Goal: Task Accomplishment & Management: Complete application form

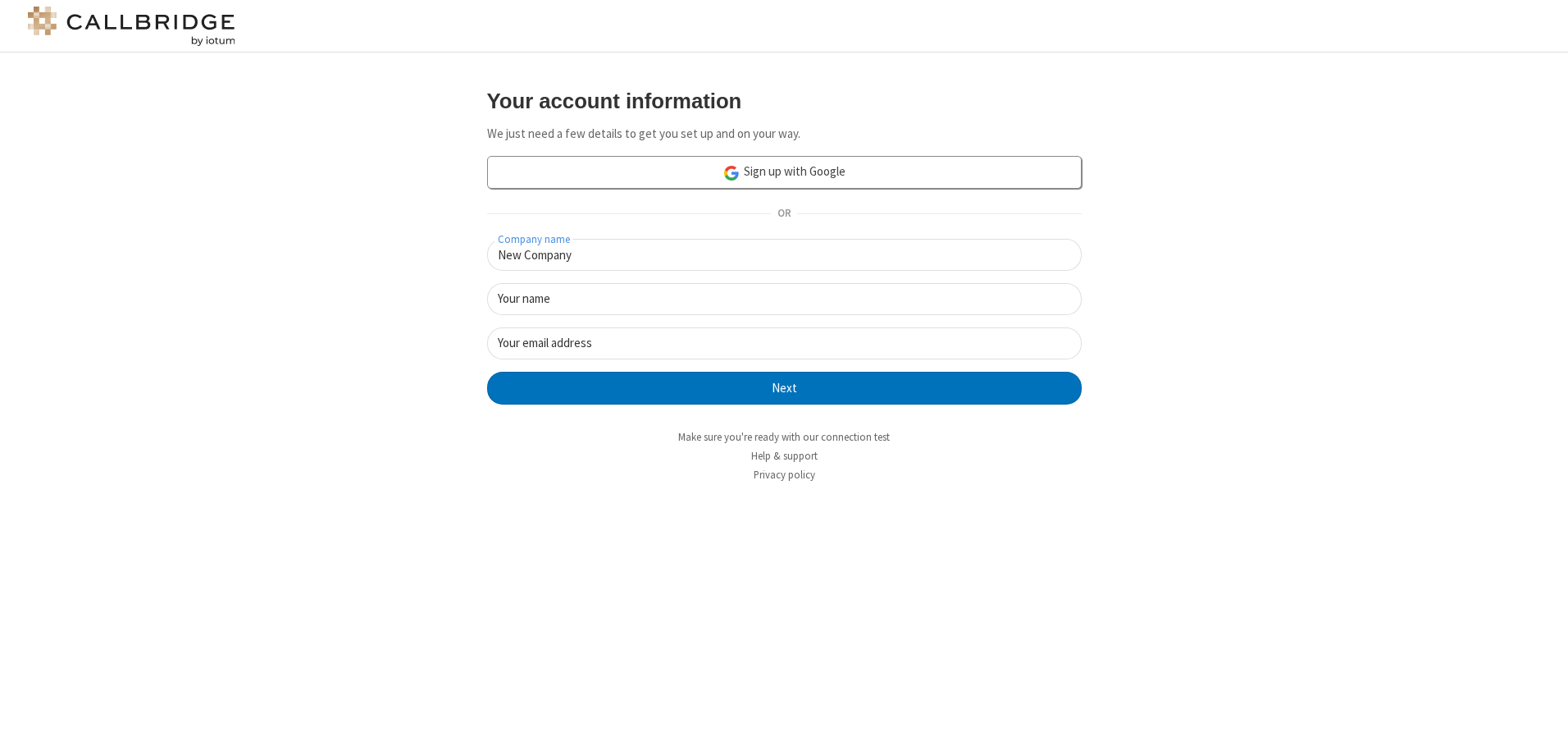
type input "New Company"
type input "New User"
type input "newUser@newUser.freesmackdown.b"
click button "Next" at bounding box center [784, 388] width 594 height 33
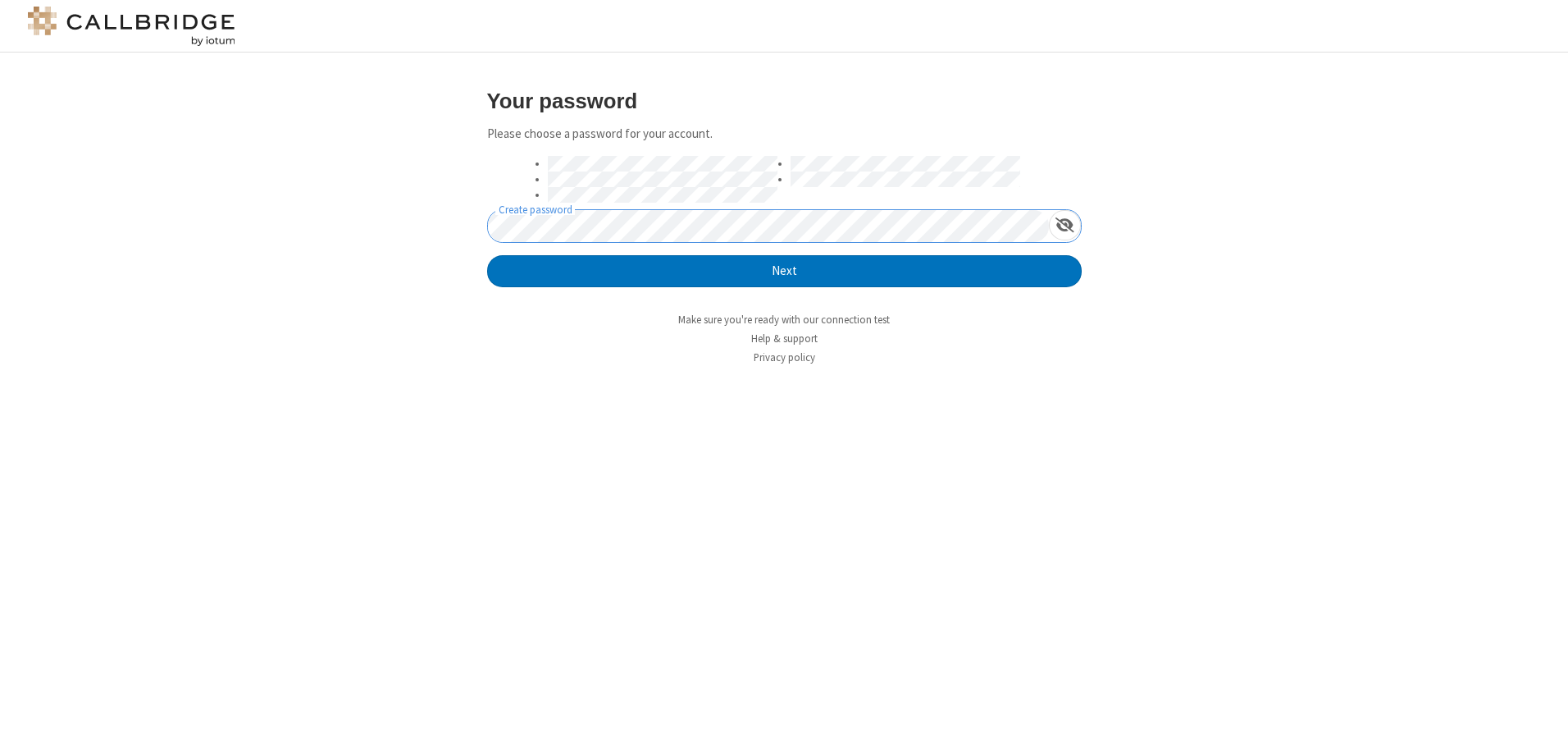
click at [487, 255] on button "Next" at bounding box center [784, 271] width 594 height 33
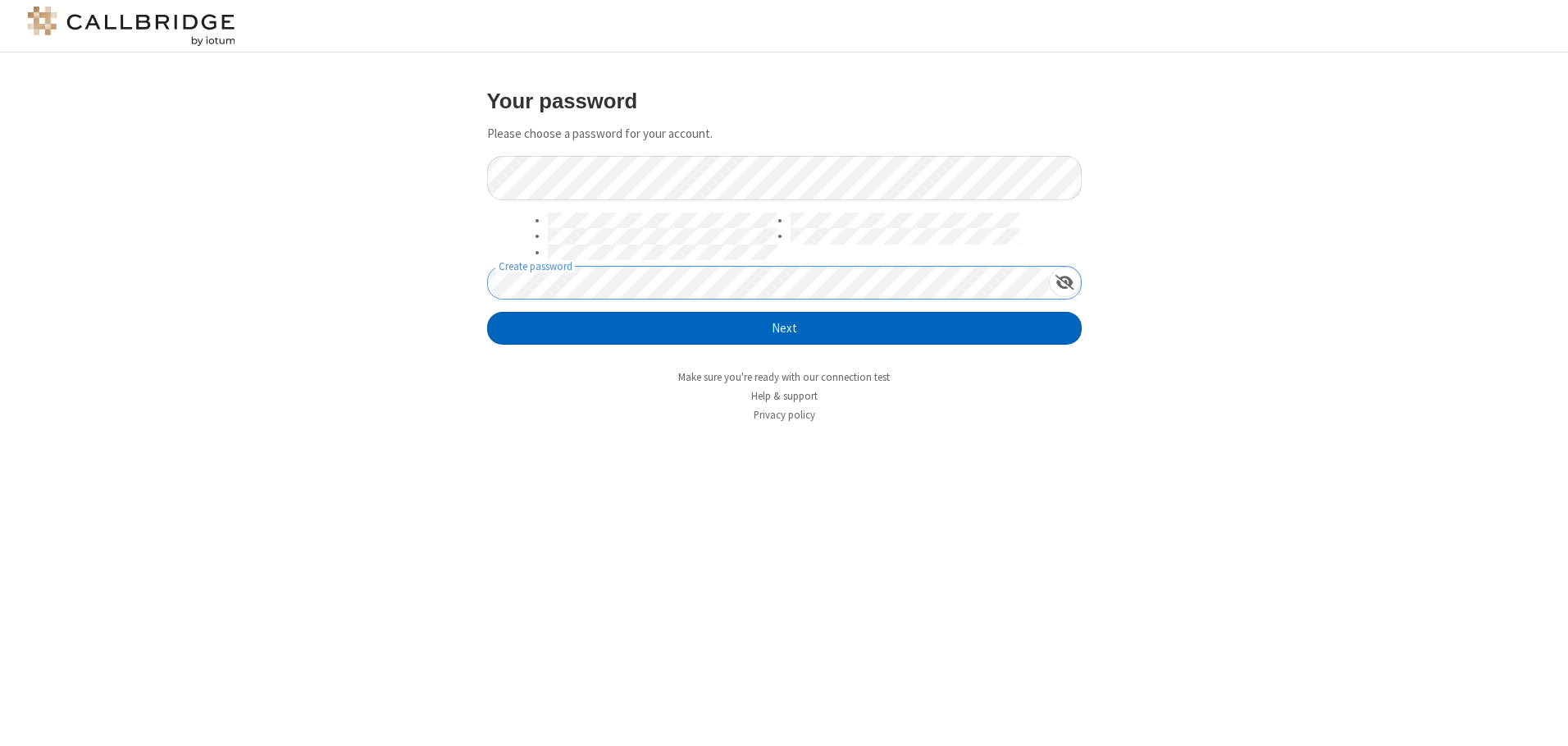
click at [784, 329] on button "Next" at bounding box center [784, 328] width 594 height 33
